Goal: Check status: Check status

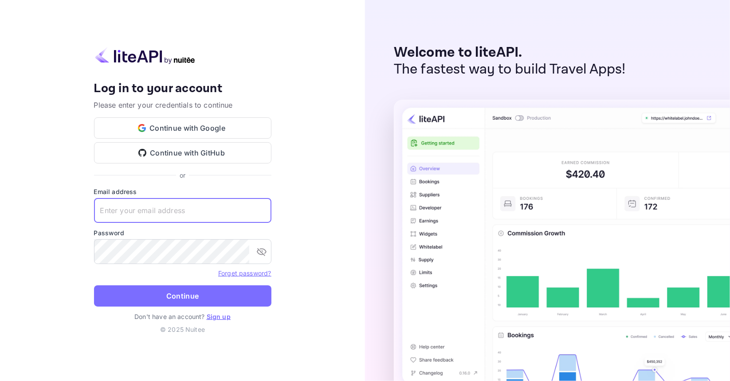
click at [147, 209] on input "text" at bounding box center [182, 210] width 177 height 25
type input "u@[DOMAIN_NAME]"
click at [94, 285] on button "Continue" at bounding box center [182, 295] width 177 height 21
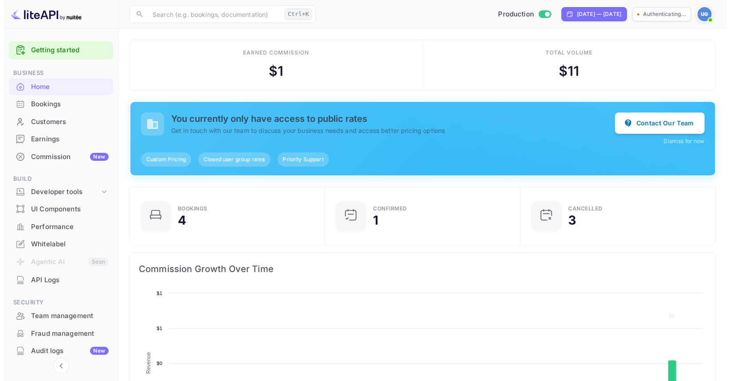
scroll to position [137, 183]
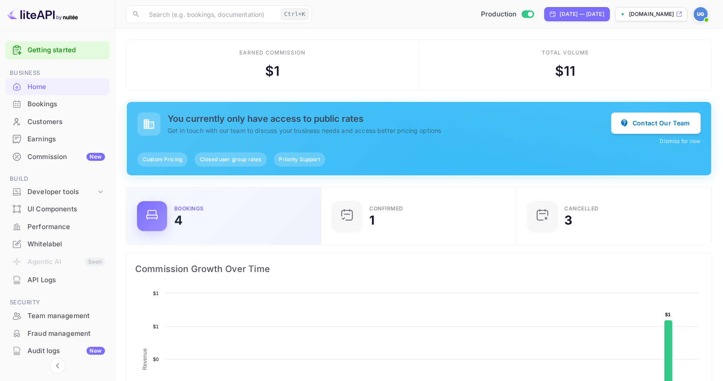
click at [235, 199] on div "Bookings 4" at bounding box center [223, 216] width 195 height 58
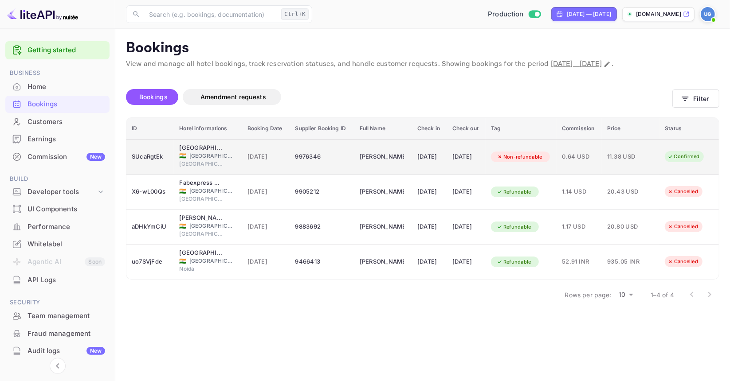
click at [679, 157] on div "Confirmed" at bounding box center [683, 156] width 44 height 11
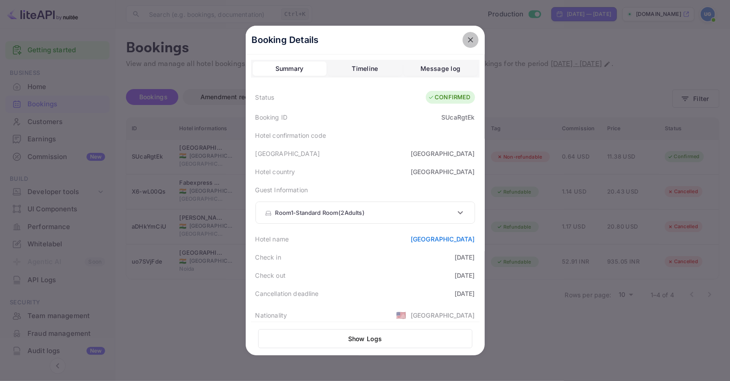
click at [468, 41] on icon "close" at bounding box center [470, 39] width 9 height 9
